Goal: Information Seeking & Learning: Find specific fact

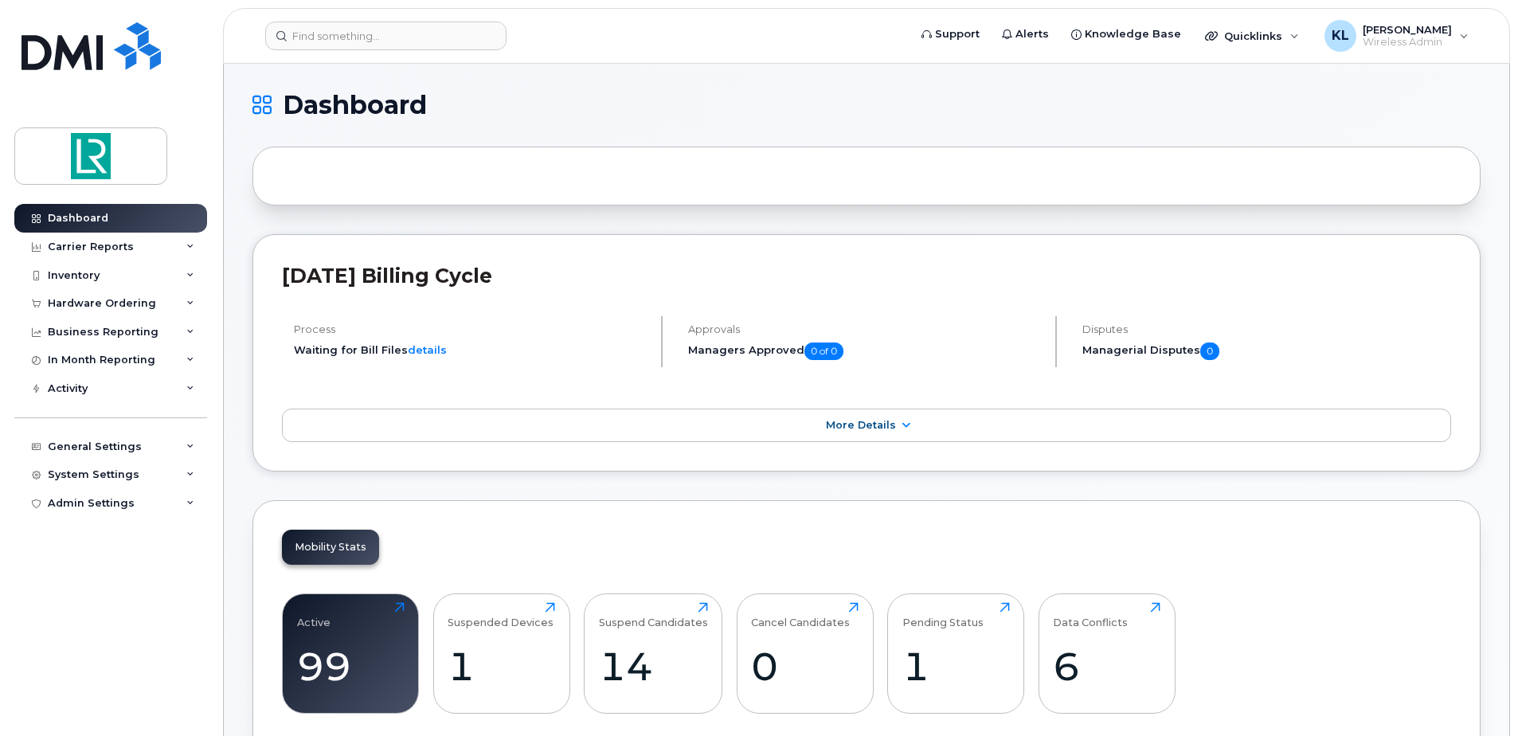
click at [440, 106] on h1 "Dashboard" at bounding box center [862, 104] width 1220 height 25
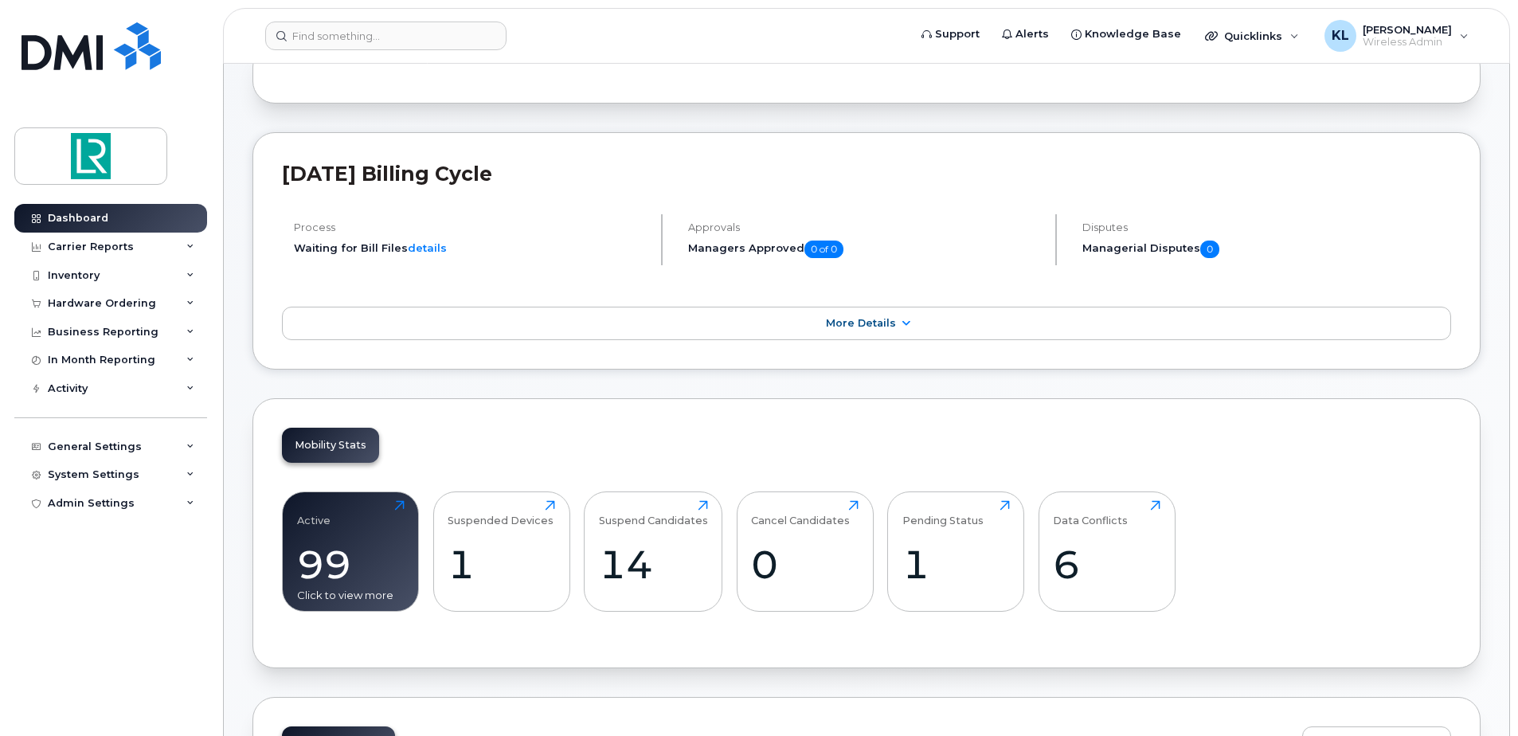
scroll to position [239, 0]
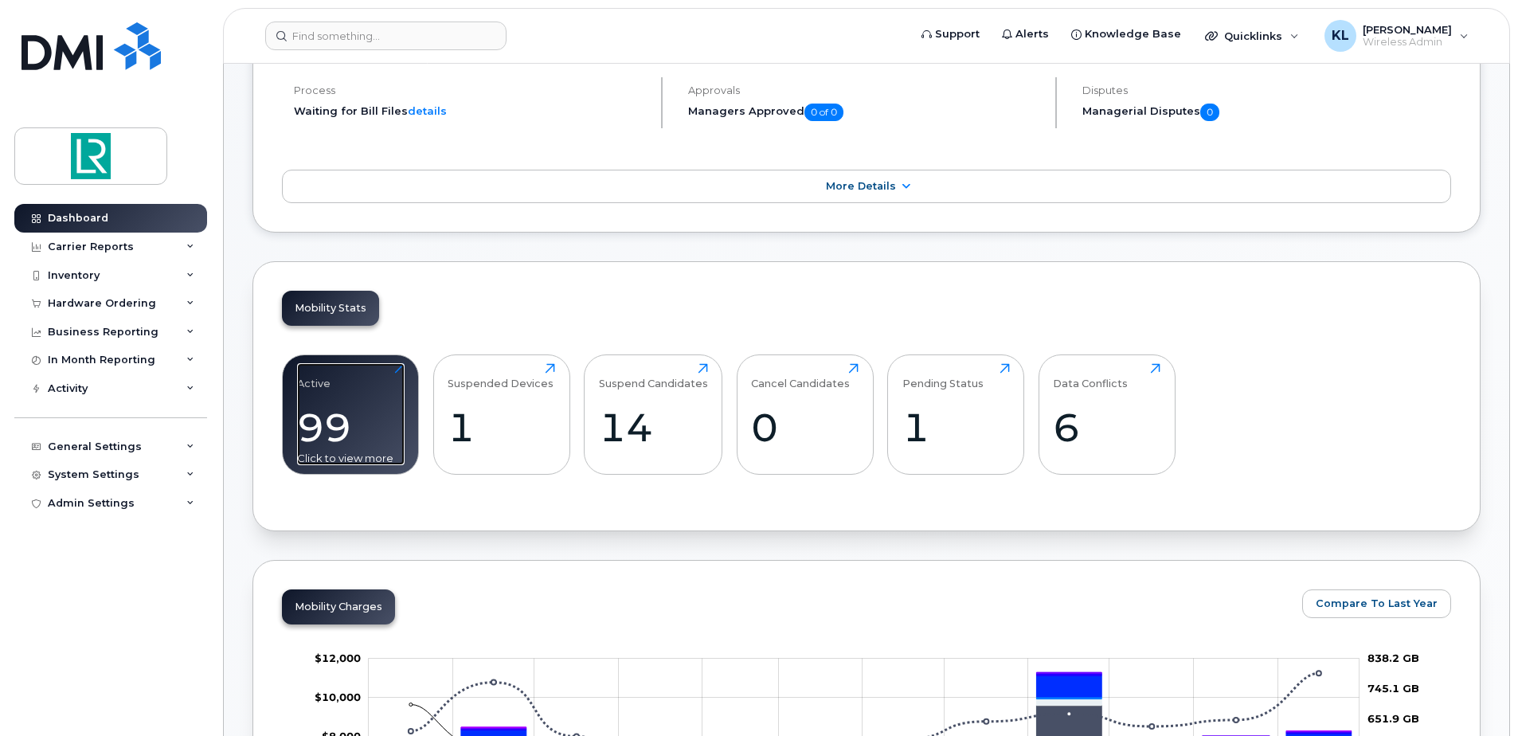
drag, startPoint x: 352, startPoint y: 430, endPoint x: 358, endPoint y: 415, distance: 16.4
click at [352, 430] on div "99" at bounding box center [351, 427] width 108 height 47
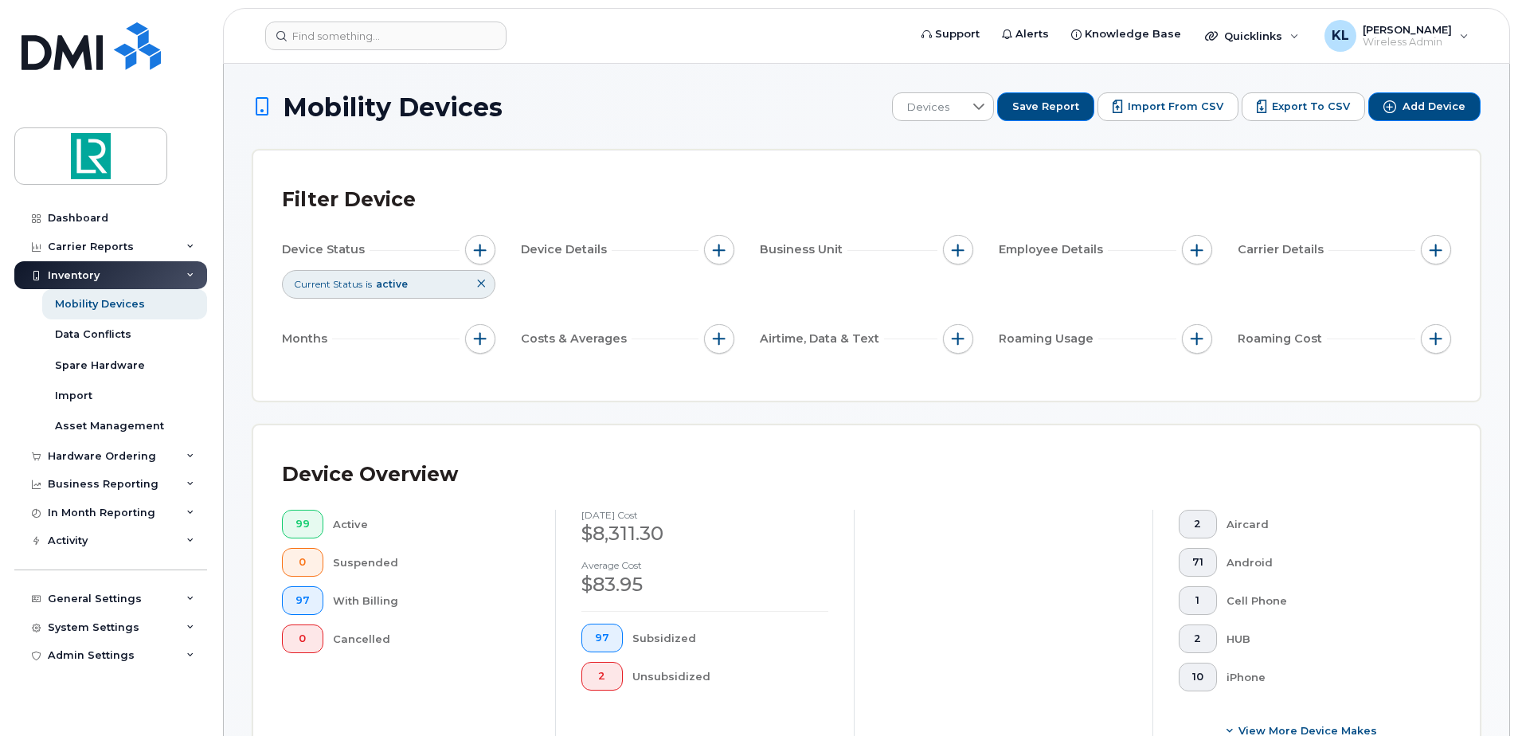
click at [542, 96] on h1 "Mobility Devices" at bounding box center [568, 107] width 632 height 28
drag, startPoint x: 542, startPoint y: 96, endPoint x: 506, endPoint y: 103, distance: 37.3
click at [506, 103] on h1 "Mobility Devices" at bounding box center [568, 107] width 632 height 28
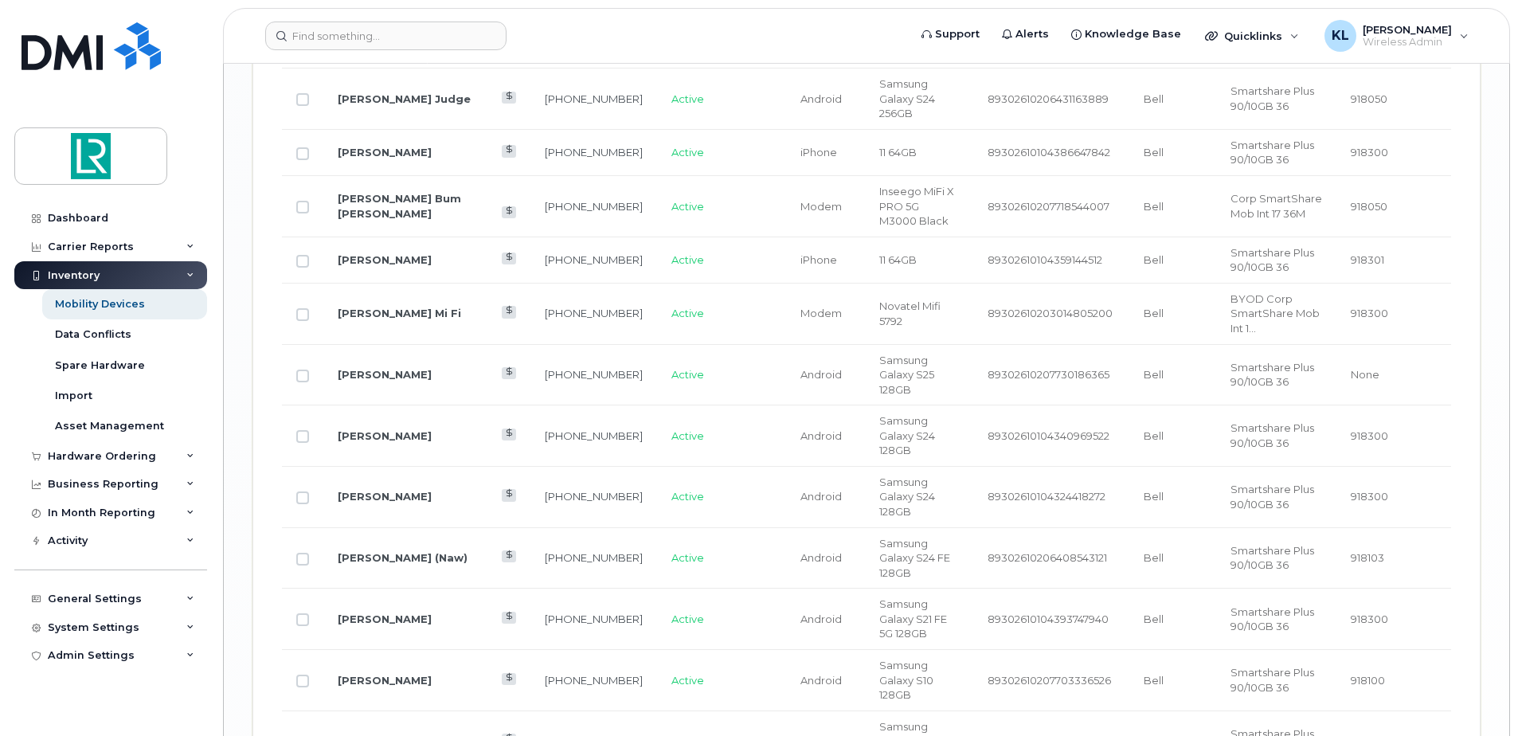
scroll to position [2685, 0]
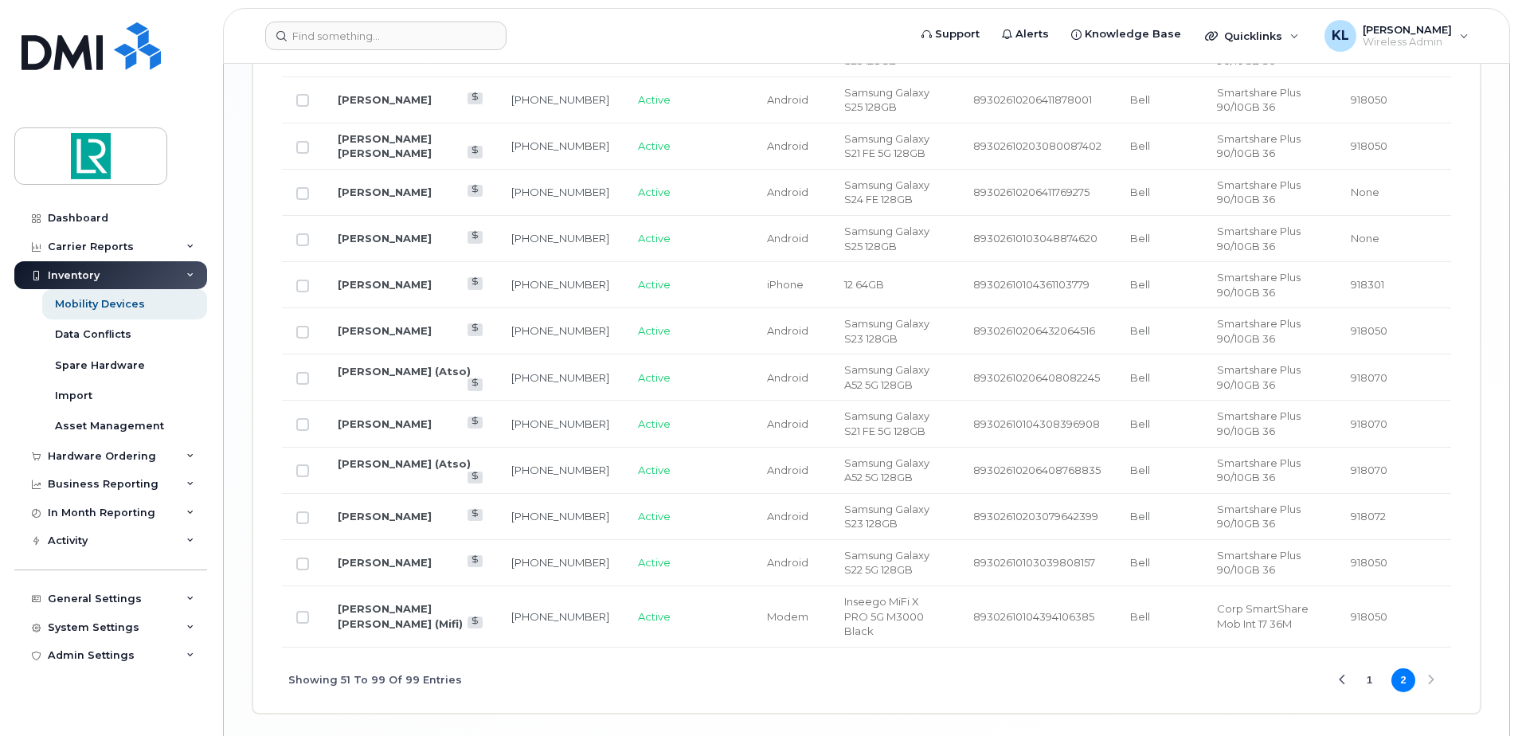
scroll to position [2574, 0]
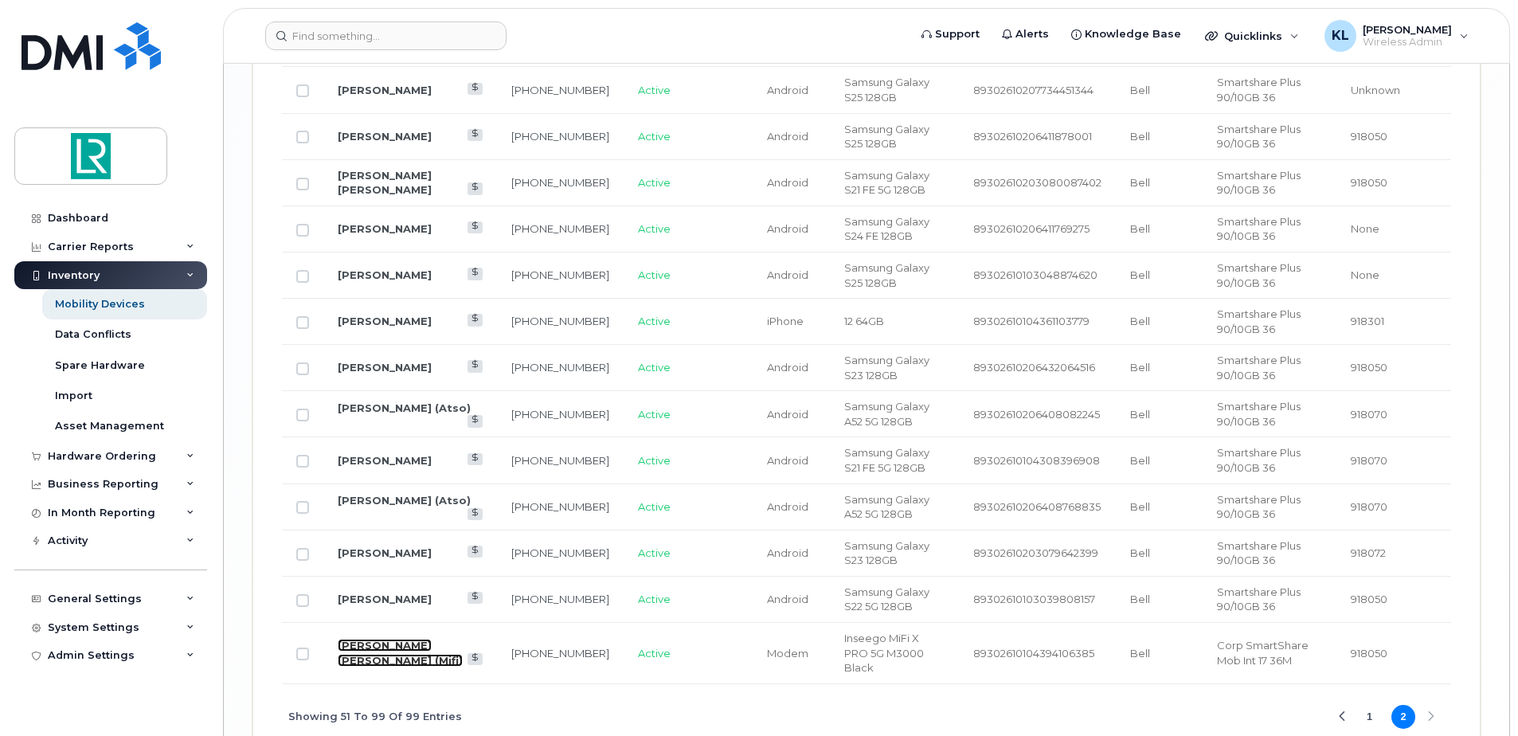
click at [390, 639] on link "Seung Wook Cheon (Mifi)" at bounding box center [400, 653] width 125 height 28
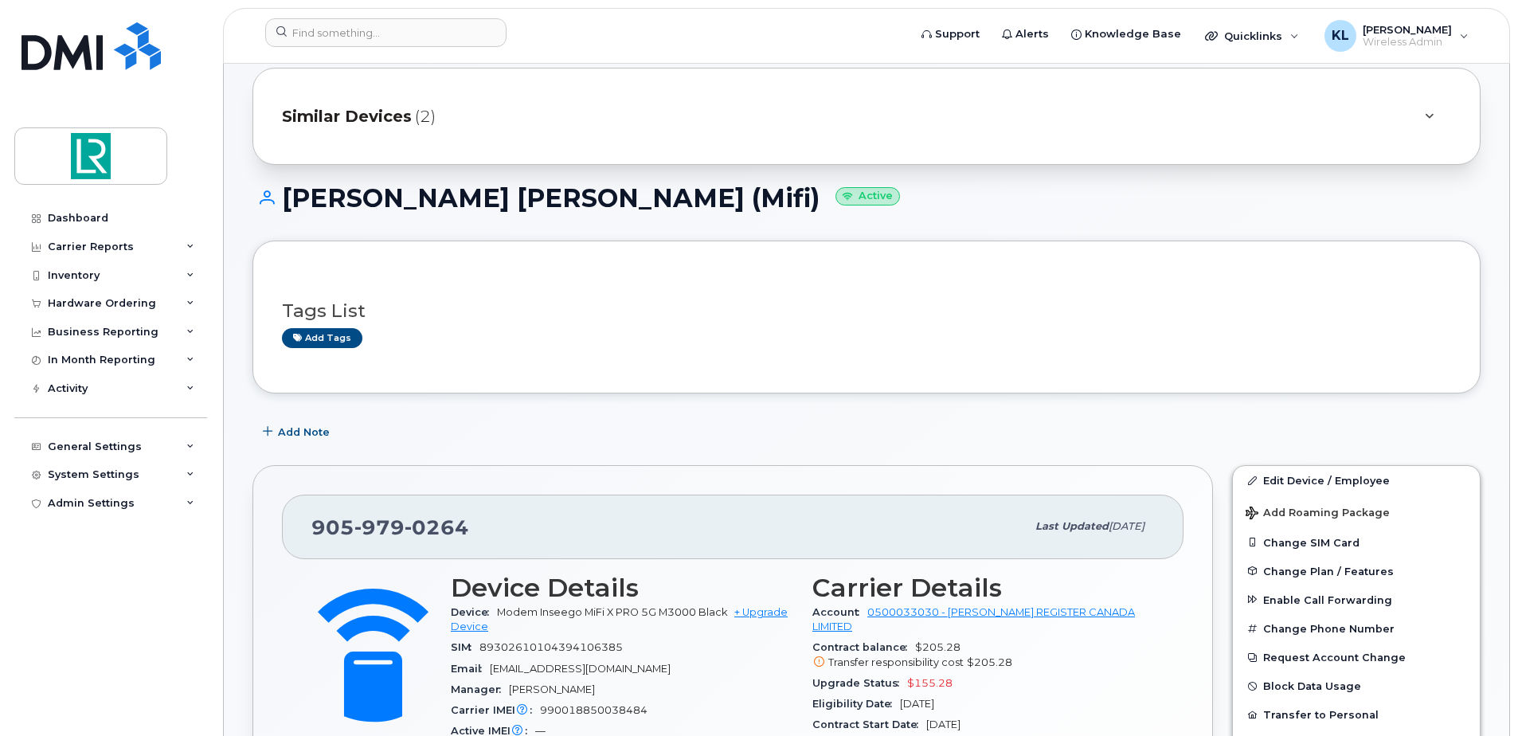
scroll to position [159, 0]
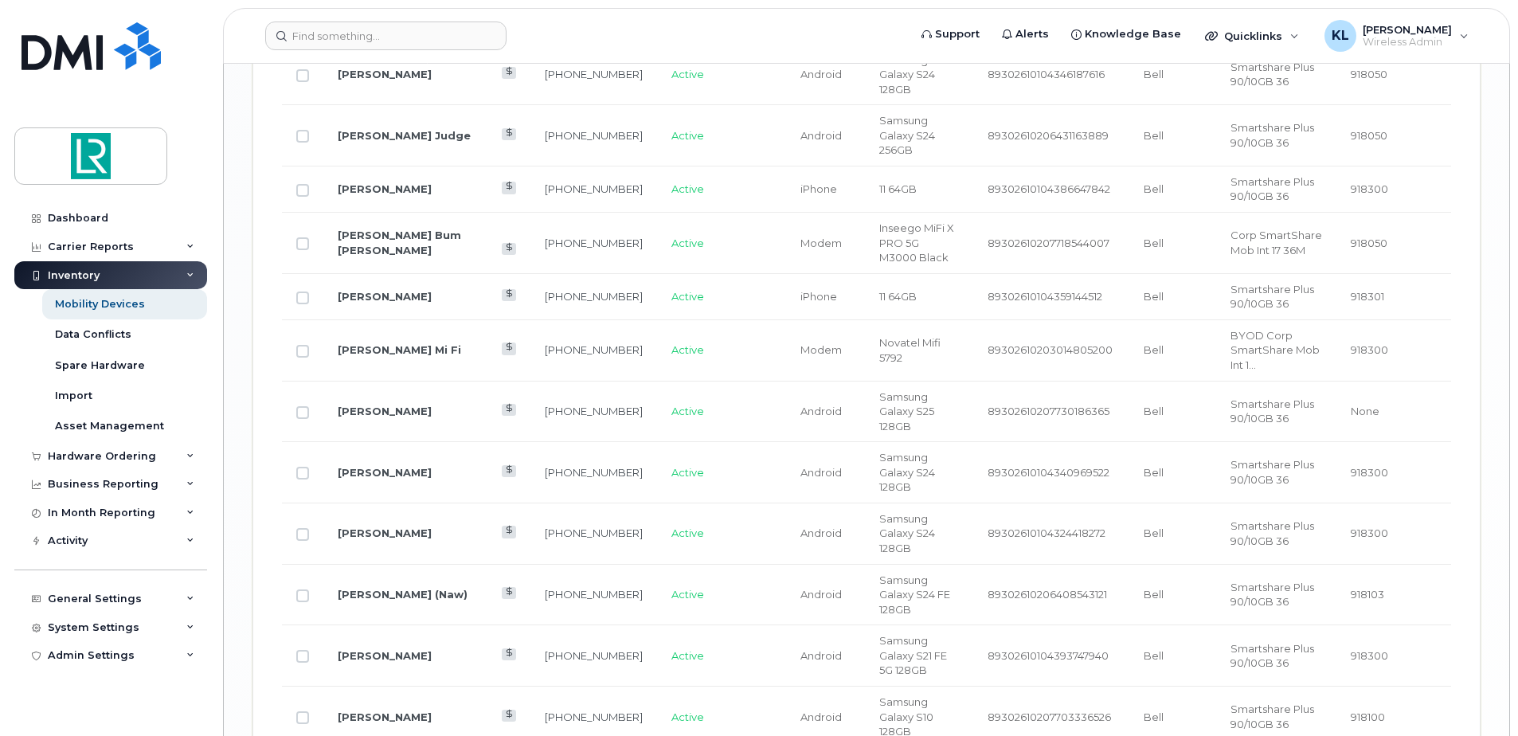
scroll to position [2685, 0]
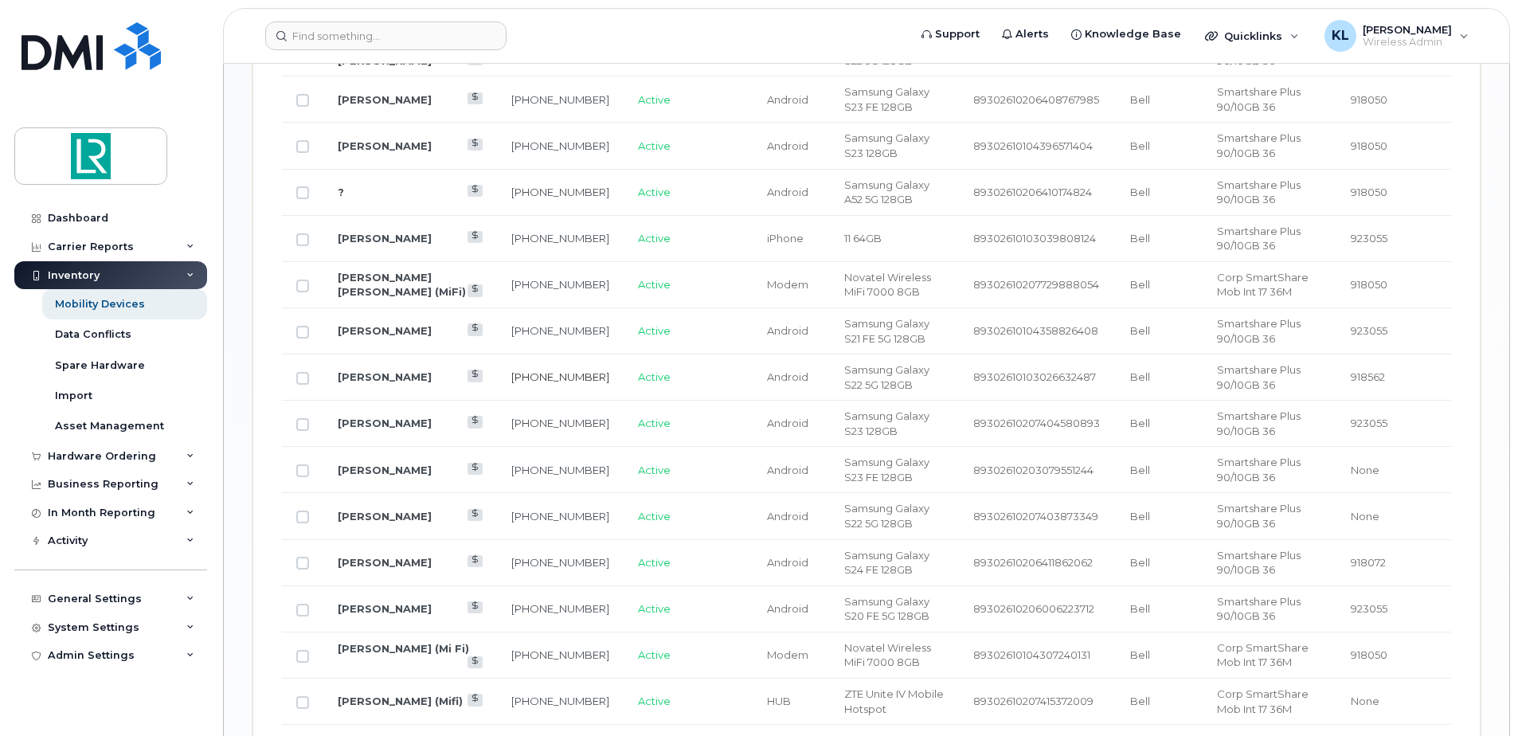
scroll to position [1698, 0]
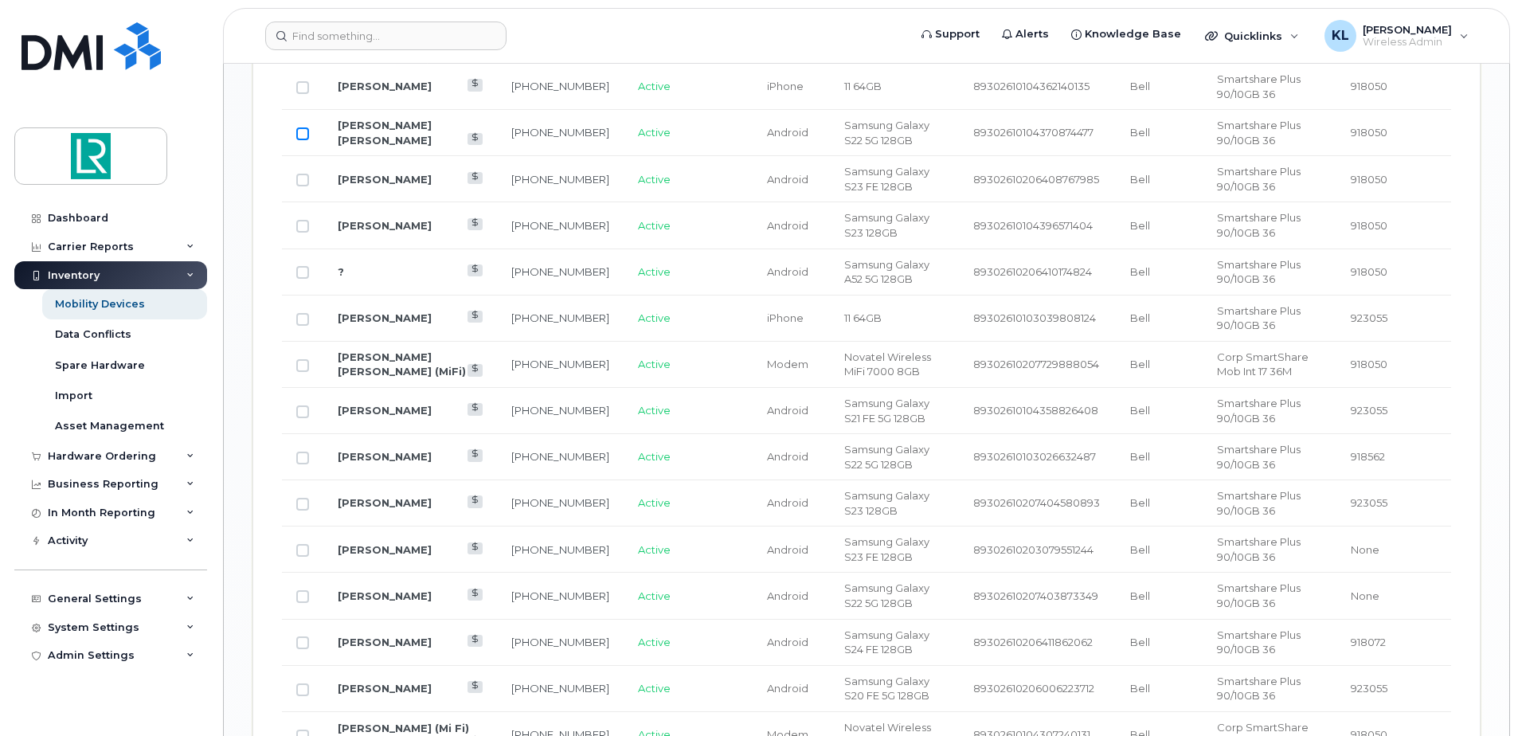
click at [301, 138] on input "Row Unselected" at bounding box center [302, 133] width 13 height 13
checkbox input "true"
click at [396, 134] on link "[PERSON_NAME] [PERSON_NAME]" at bounding box center [385, 133] width 94 height 28
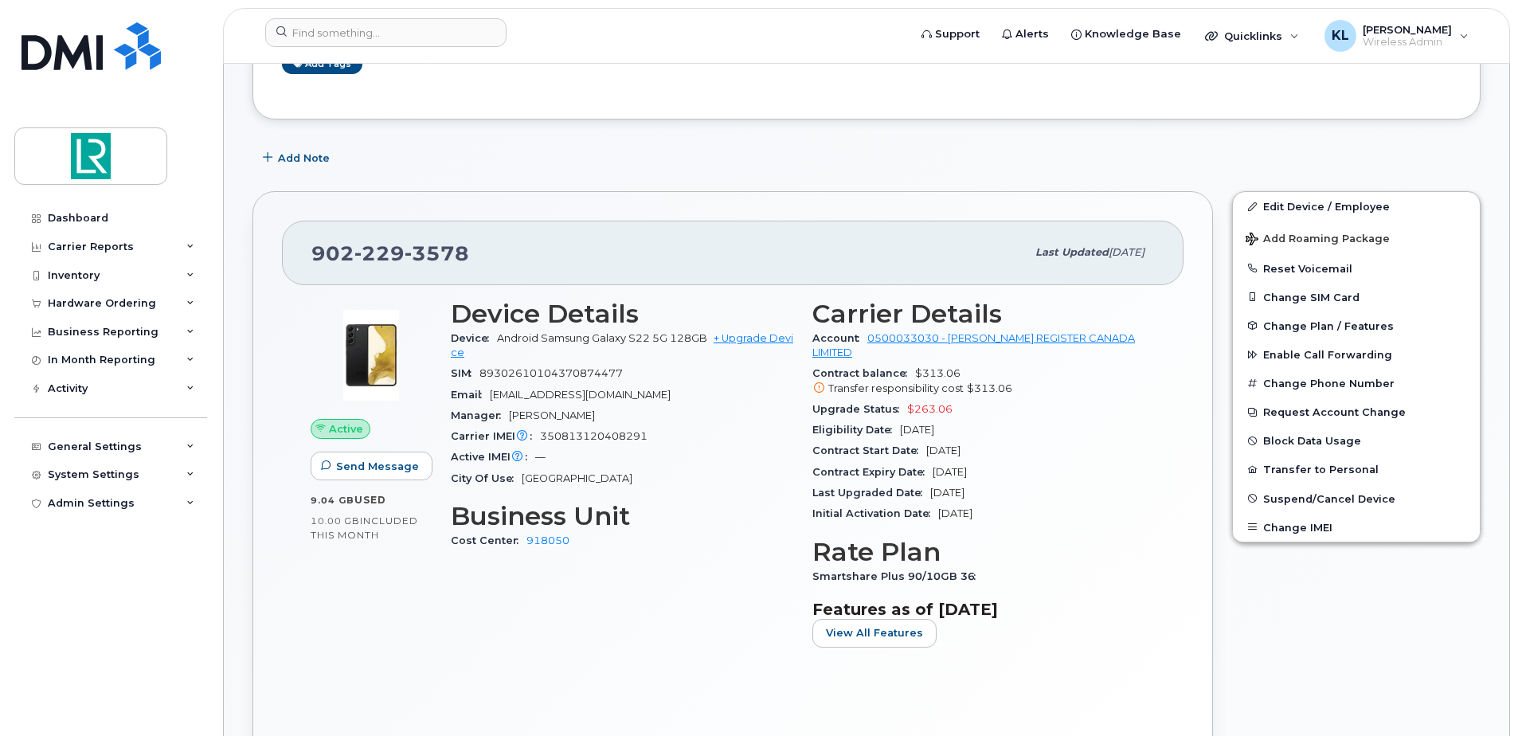
scroll to position [319, 0]
